Goal: Transaction & Acquisition: Purchase product/service

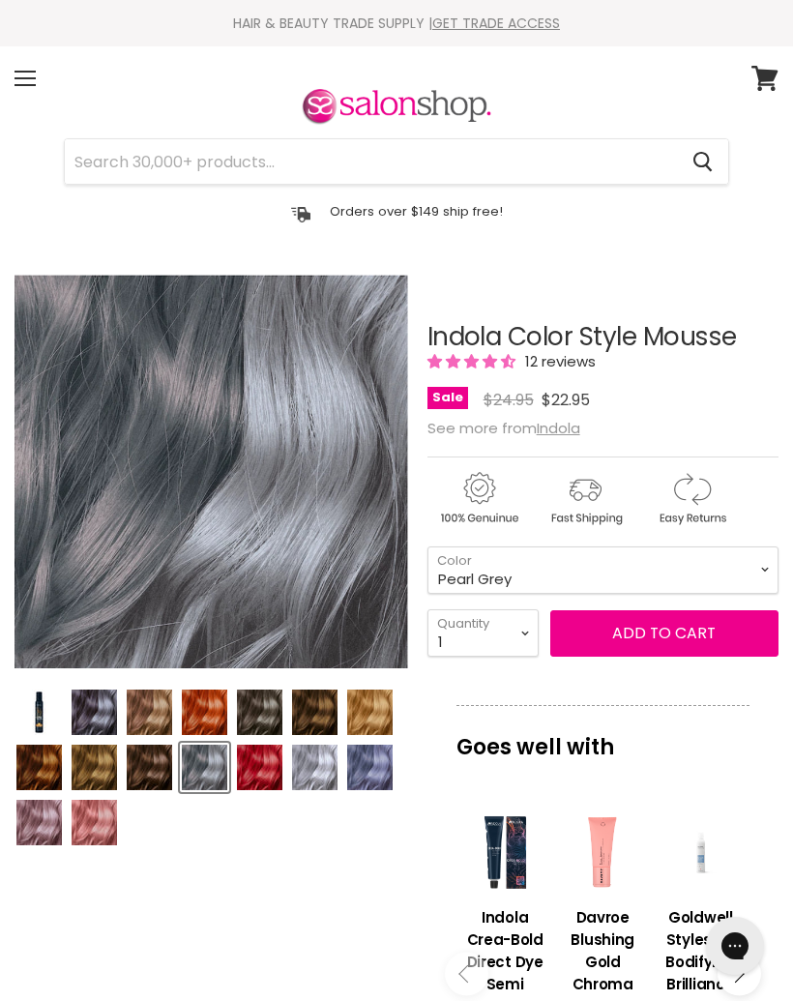
click at [328, 769] on img "Product thumbnails" at bounding box center [314, 767] width 45 height 45
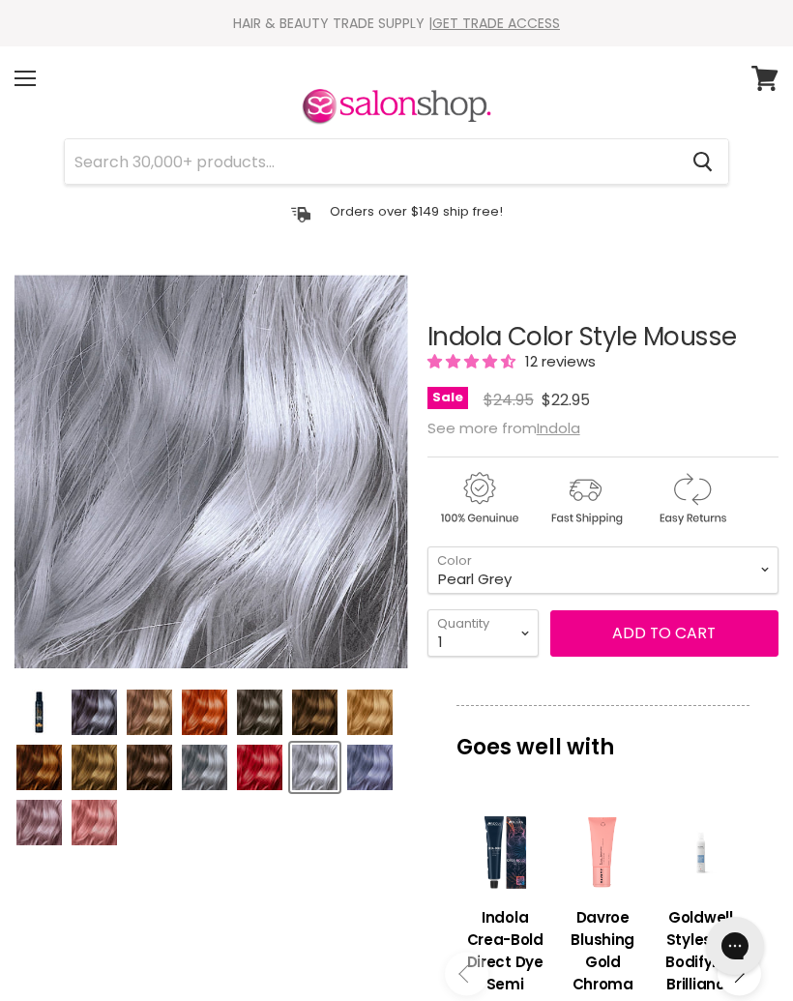
click at [207, 777] on img "Product thumbnails" at bounding box center [204, 767] width 45 height 45
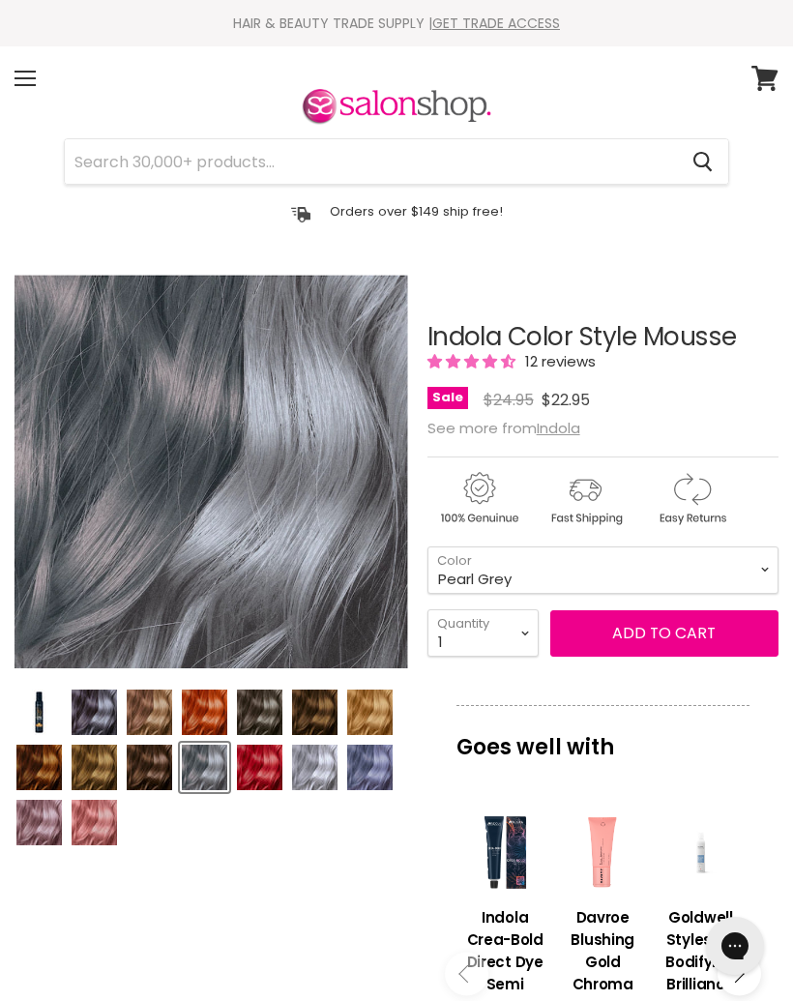
click at [211, 767] on img "Product thumbnails" at bounding box center [204, 767] width 45 height 45
click at [683, 584] on select "Beige Blonde Honey Blonde Medium Blonde Dark Blonde Medium Brown Strawberry Ros…" at bounding box center [603, 570] width 351 height 47
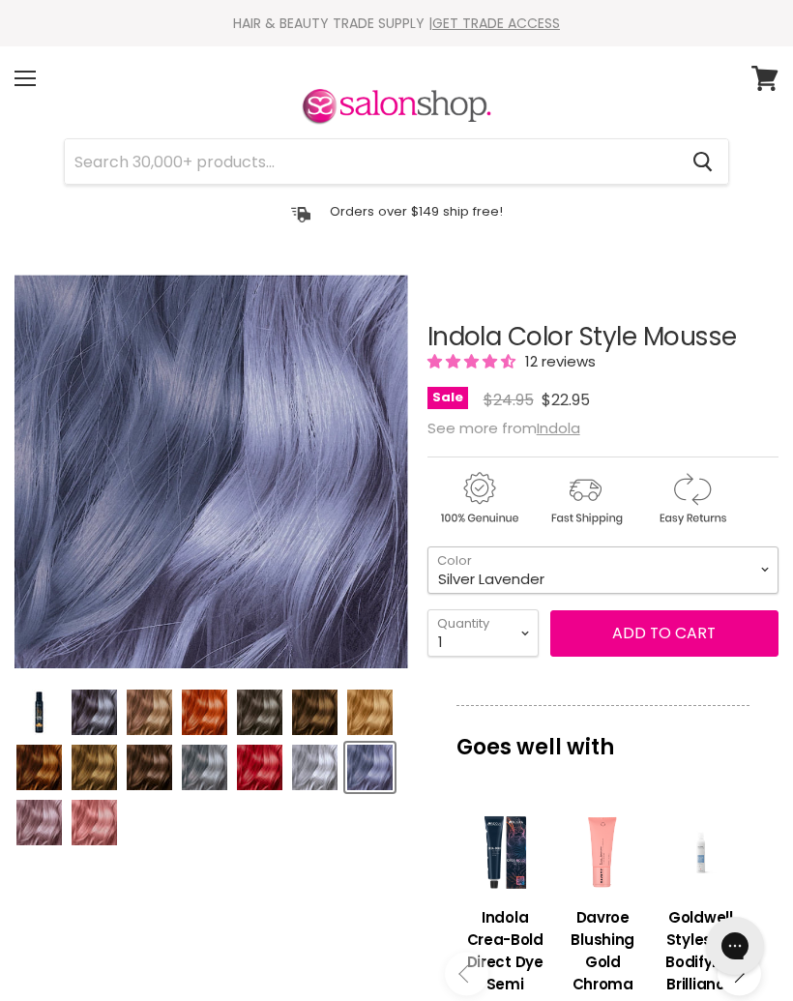
click at [687, 570] on select "Beige Blonde Honey Blonde Medium Blonde Dark Blonde Medium Brown Strawberry Ros…" at bounding box center [603, 570] width 351 height 47
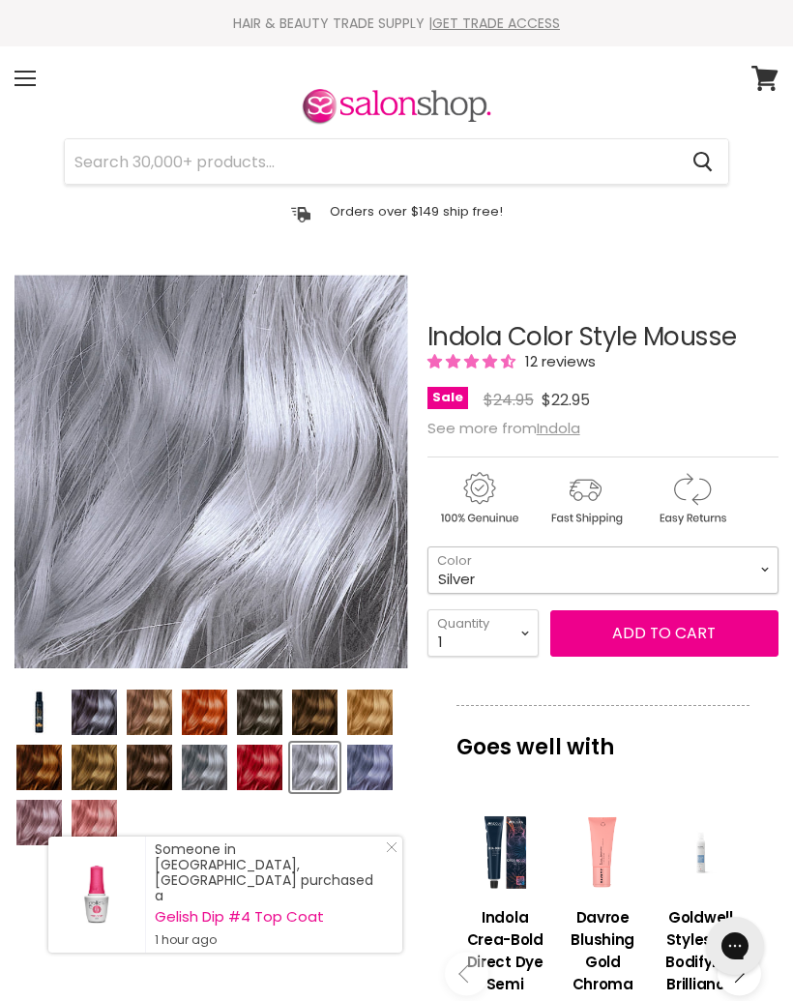
click at [692, 570] on select "Beige Blonde Honey Blonde Medium Blonde Dark Blonde Medium Brown Strawberry Ros…" at bounding box center [603, 570] width 351 height 47
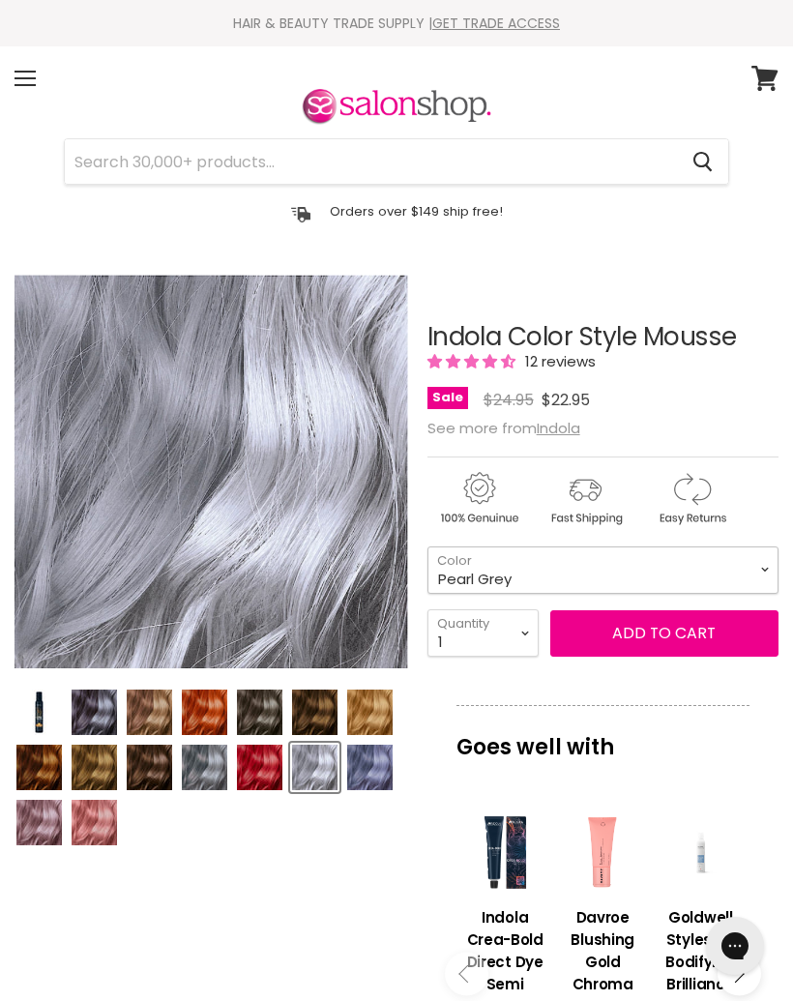
select select "Pearl Grey"
